Goal: Book appointment/travel/reservation

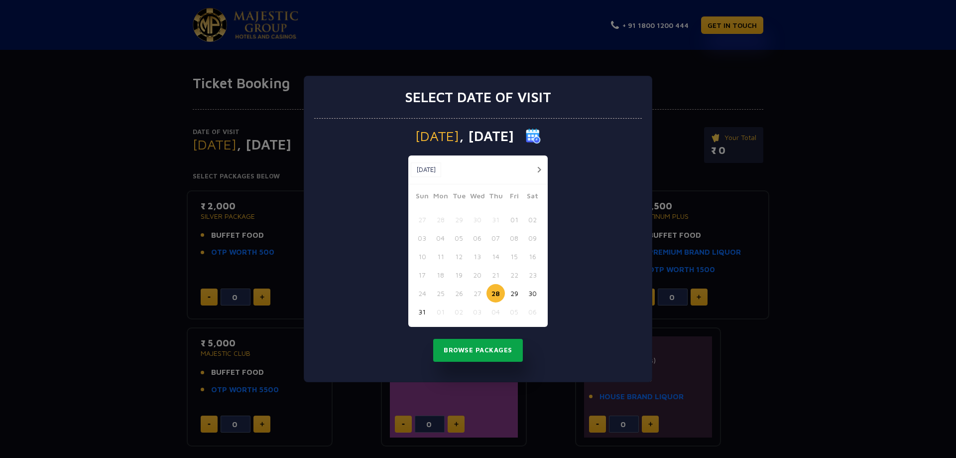
click at [484, 353] on button "Browse Packages" at bounding box center [478, 350] width 90 height 23
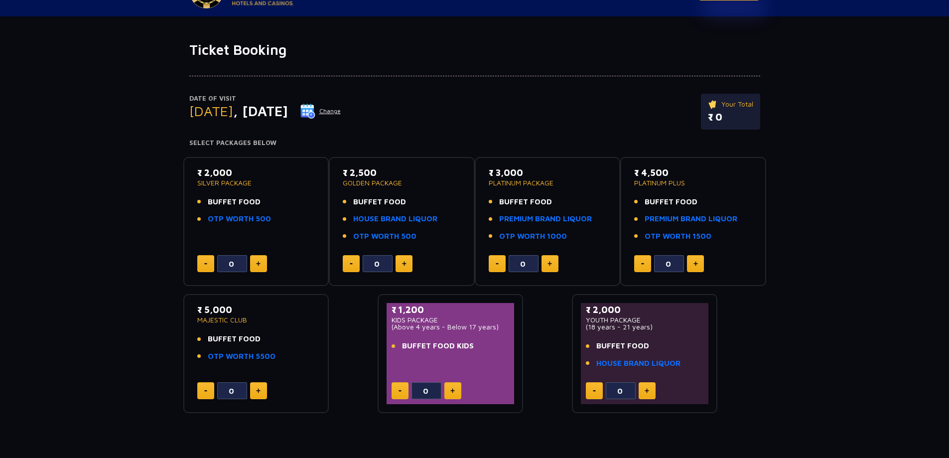
scroll to position [50, 0]
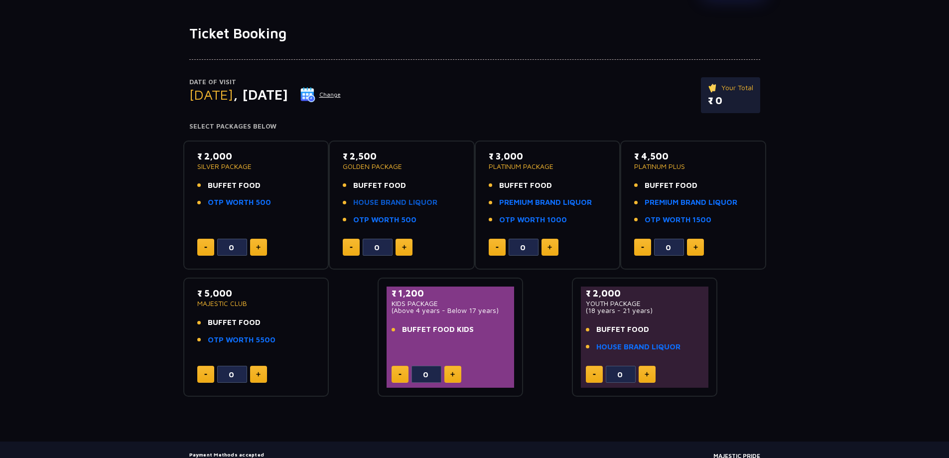
click at [378, 203] on link "HOUSE BRAND LIQUOR" at bounding box center [395, 202] width 84 height 11
click at [392, 219] on link "OTP WORTH 500" at bounding box center [384, 219] width 63 height 11
click at [535, 204] on link "PREMIUM BRAND LIQUOR" at bounding box center [545, 202] width 93 height 11
click at [407, 203] on link "HOUSE BRAND LIQUOR" at bounding box center [395, 202] width 84 height 11
click at [400, 218] on link "OTP WORTH 500" at bounding box center [384, 219] width 63 height 11
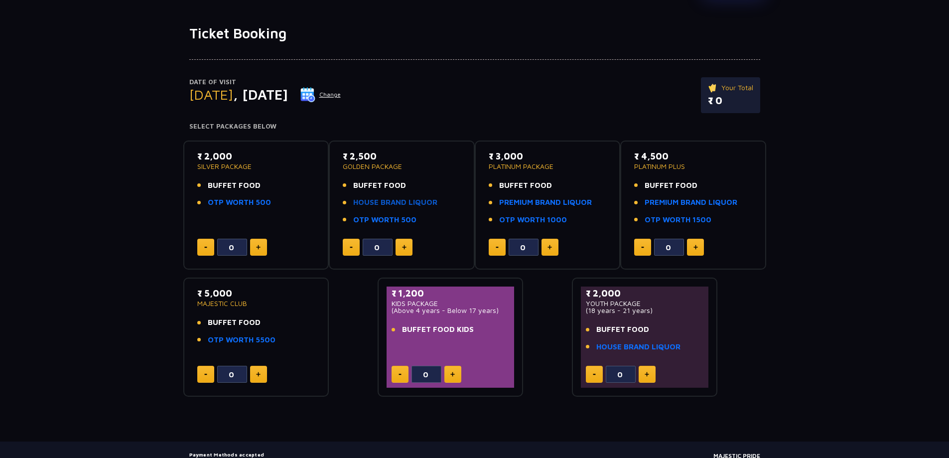
click at [372, 205] on link "HOUSE BRAND LIQUOR" at bounding box center [395, 202] width 84 height 11
click at [407, 247] on button at bounding box center [404, 247] width 17 height 17
type input "1"
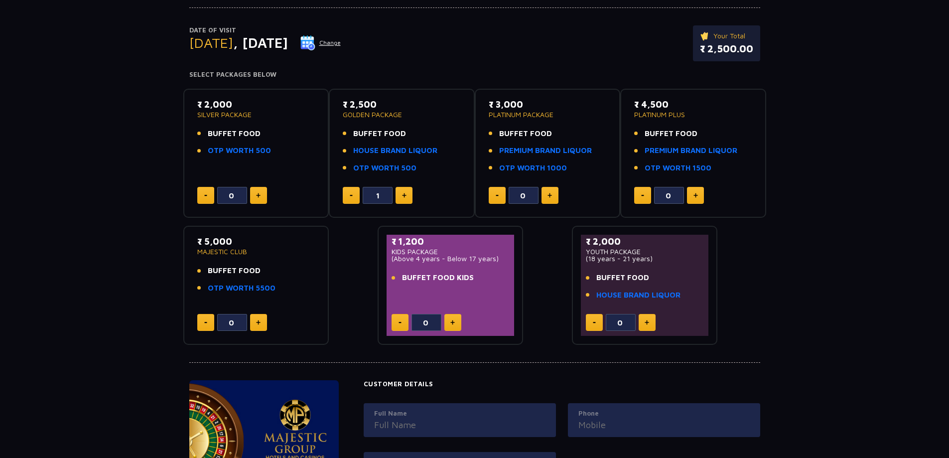
scroll to position [87, 0]
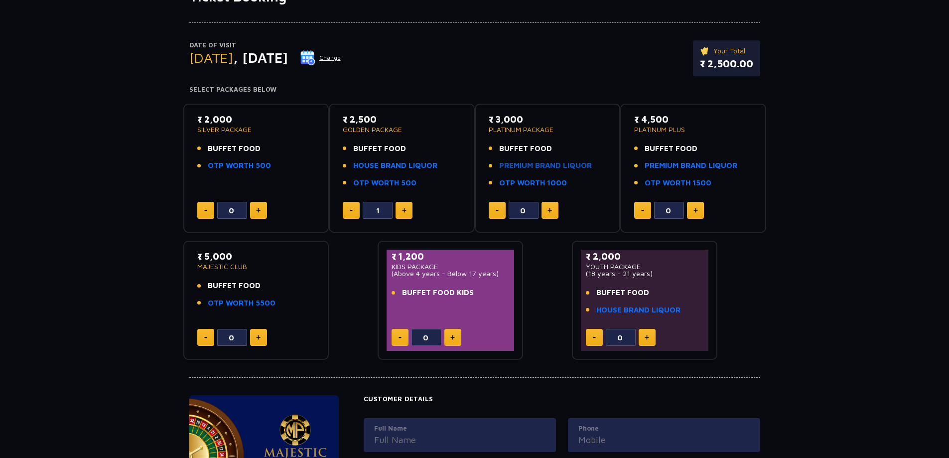
click at [524, 168] on link "PREMIUM BRAND LIQUOR" at bounding box center [545, 165] width 93 height 11
click at [392, 166] on link "HOUSE BRAND LIQUOR" at bounding box center [395, 165] width 84 height 11
drag, startPoint x: 339, startPoint y: 119, endPoint x: 426, endPoint y: 127, distance: 87.5
click at [426, 127] on div "₹ 2,500 GOLDEN PACKAGE BUFFET FOOD HOUSE BRAND LIQUOR OTP WORTH 500 1" at bounding box center [402, 169] width 128 height 112
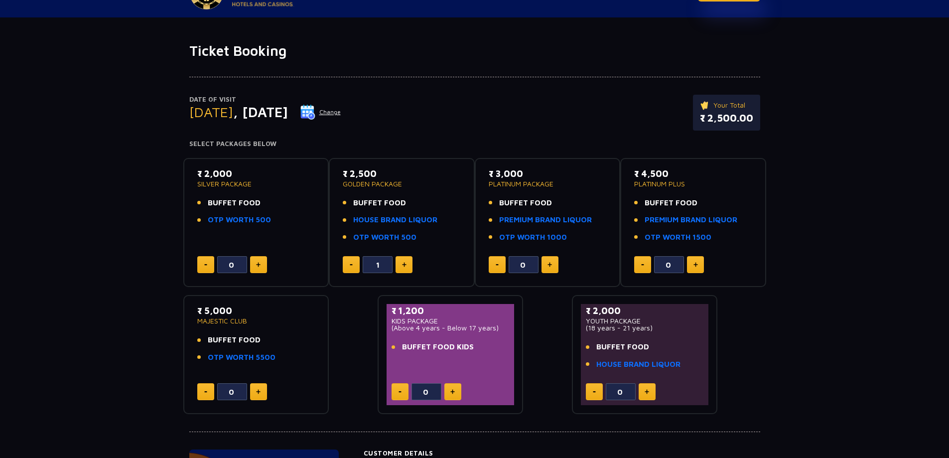
scroll to position [50, 0]
